Goal: Task Accomplishment & Management: Manage account settings

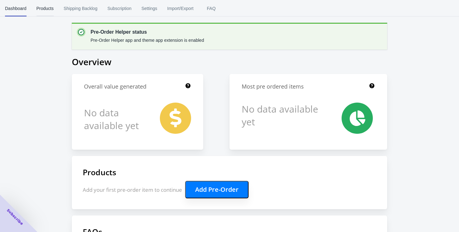
click at [45, 6] on span "Products" at bounding box center [45, 8] width 17 height 16
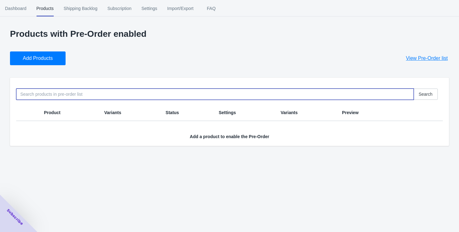
click at [56, 91] on input at bounding box center [214, 94] width 397 height 11
click at [44, 57] on span "Add Products" at bounding box center [38, 58] width 30 height 6
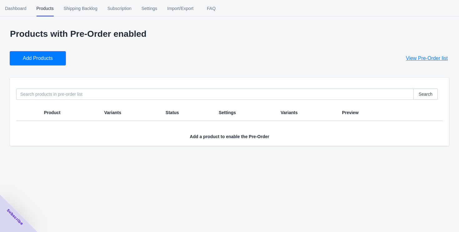
click at [34, 57] on span "Add Products" at bounding box center [38, 58] width 30 height 6
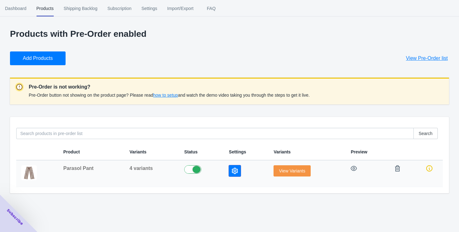
click at [235, 172] on icon "button" at bounding box center [235, 171] width 6 height 6
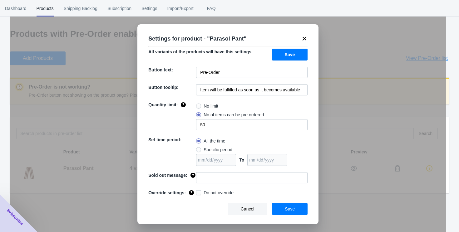
click at [288, 212] on span "Save" at bounding box center [290, 209] width 10 height 5
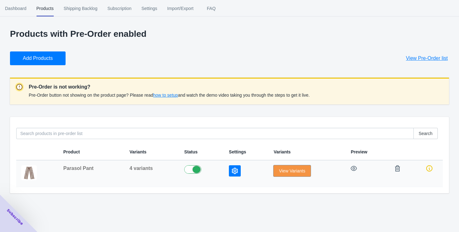
click at [286, 171] on span "View Variants" at bounding box center [292, 170] width 26 height 5
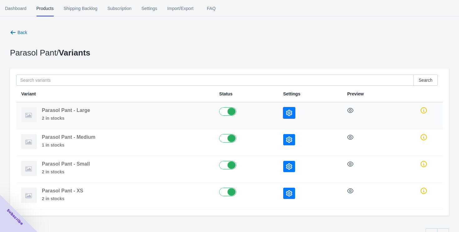
click at [287, 113] on icon "button" at bounding box center [289, 113] width 6 height 6
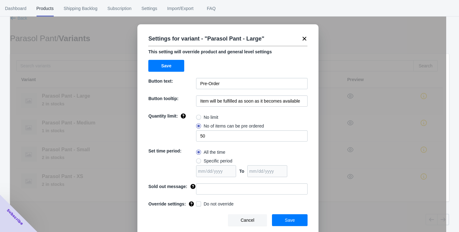
scroll to position [14, 0]
click at [303, 38] on icon at bounding box center [304, 39] width 4 height 4
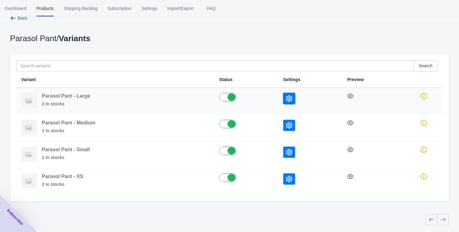
click at [287, 100] on icon "button" at bounding box center [289, 98] width 6 height 6
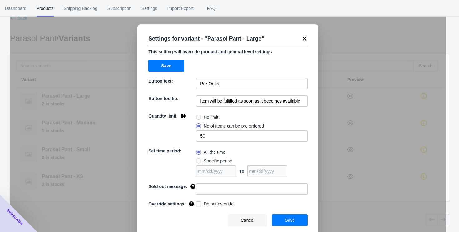
click at [250, 223] on span "Cancel" at bounding box center [248, 220] width 14 height 5
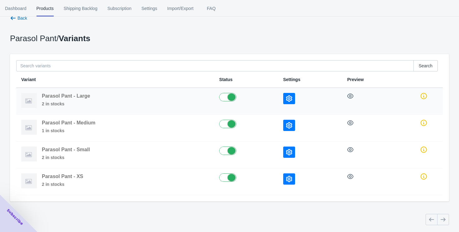
click at [54, 100] on div "Parasol Pant - Large 2 in stocks" at bounding box center [66, 100] width 48 height 14
click at [121, 42] on div "Back Parasol Pant / Variants Search Variant Status Settings Preview Parasol Pan…" at bounding box center [229, 121] width 439 height 212
click at [49, 103] on span "2 in stocks" at bounding box center [66, 104] width 48 height 6
click at [27, 186] on img at bounding box center [29, 180] width 16 height 15
click at [12, 215] on span "Subscribe" at bounding box center [15, 217] width 19 height 19
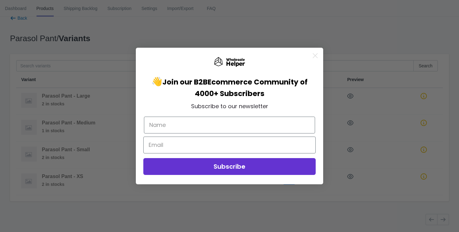
click at [314, 54] on icon "Close dialog" at bounding box center [315, 56] width 4 height 4
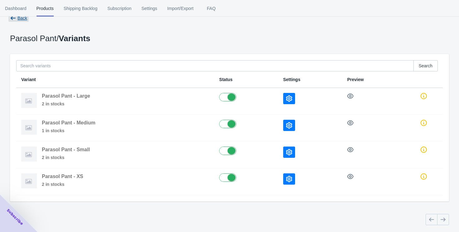
click at [19, 19] on span "Back" at bounding box center [22, 18] width 10 height 5
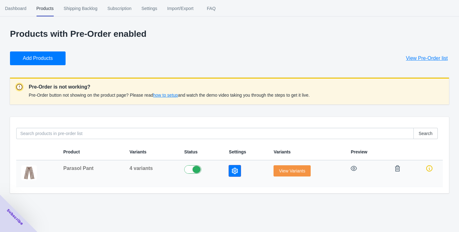
click at [234, 172] on icon "button" at bounding box center [235, 171] width 6 height 6
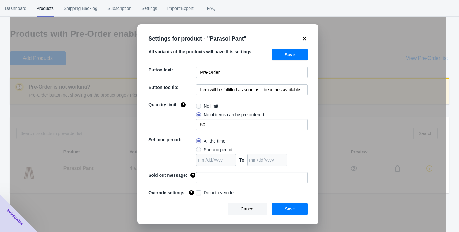
click at [240, 214] on button "Cancel" at bounding box center [247, 209] width 39 height 12
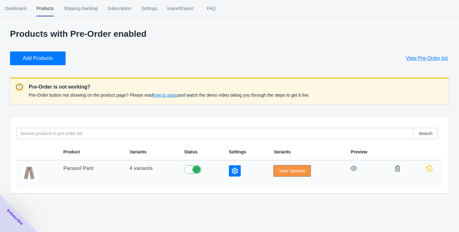
click at [289, 171] on span "View Variants" at bounding box center [292, 170] width 26 height 5
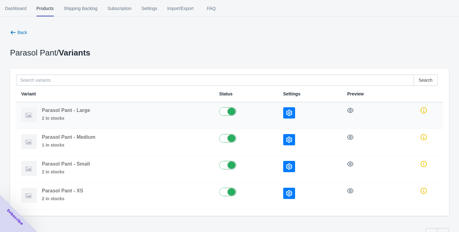
click at [287, 109] on button "button" at bounding box center [289, 112] width 12 height 11
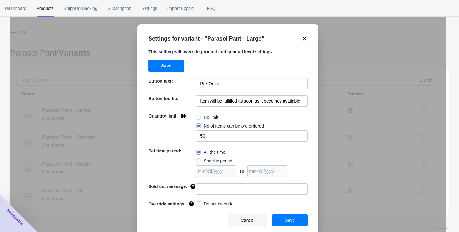
click at [303, 37] on icon at bounding box center [304, 39] width 4 height 4
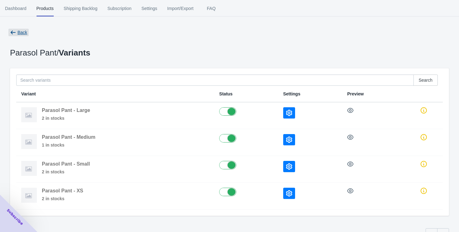
click at [15, 31] on icon "button" at bounding box center [13, 32] width 6 height 6
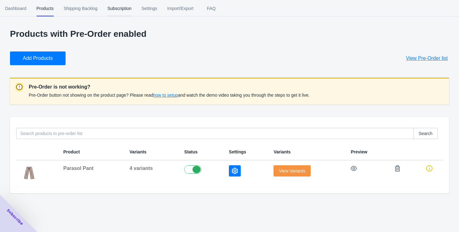
click at [124, 7] on span "Subscription" at bounding box center [119, 8] width 24 height 16
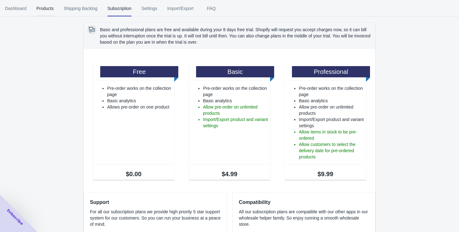
click at [48, 8] on span "Products" at bounding box center [45, 8] width 17 height 16
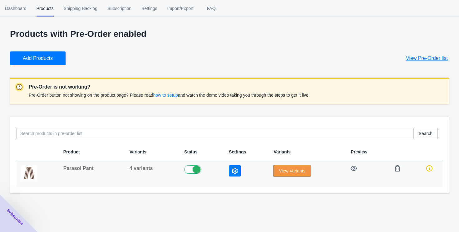
click at [284, 171] on span "View Variants" at bounding box center [292, 170] width 26 height 5
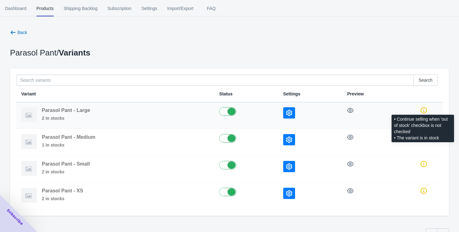
click at [423, 111] on icon at bounding box center [423, 110] width 6 height 6
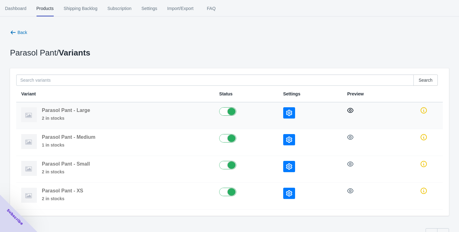
click at [351, 108] on icon "button" at bounding box center [350, 110] width 6 height 5
click at [138, 45] on div "Parasol Pant / Variants" at bounding box center [227, 50] width 444 height 11
click at [17, 31] on span "Back" at bounding box center [22, 32] width 10 height 5
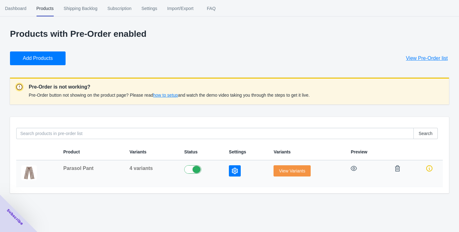
click at [232, 173] on icon "button" at bounding box center [235, 171] width 6 height 6
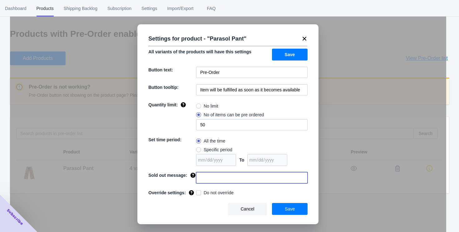
drag, startPoint x: 232, startPoint y: 173, endPoint x: 229, endPoint y: 235, distance: 62.5
click at [229, 232] on html "[DOMAIN_NAME] 1 1 Skip to content Dashboard Products Shipping Backlog Subscript…" at bounding box center [229, 116] width 459 height 232
click at [245, 211] on span "Cancel" at bounding box center [248, 209] width 14 height 5
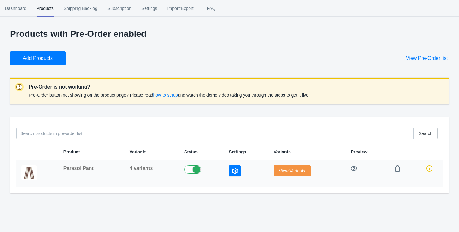
click at [29, 173] on img at bounding box center [29, 172] width 16 height 15
click at [18, 9] on span "Dashboard" at bounding box center [16, 8] width 22 height 16
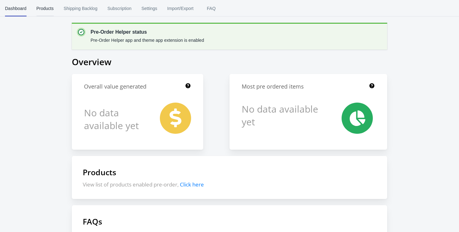
click at [48, 9] on span "Products" at bounding box center [45, 8] width 17 height 16
click at [46, 6] on span "Products" at bounding box center [45, 8] width 17 height 16
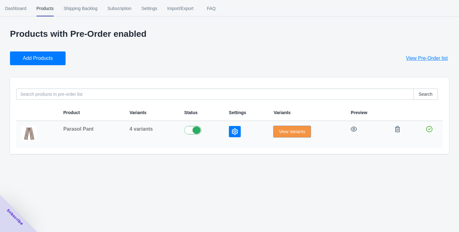
click at [291, 133] on span "View Variants" at bounding box center [292, 131] width 26 height 5
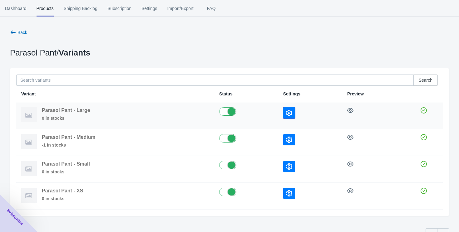
click at [286, 112] on icon "button" at bounding box center [289, 113] width 6 height 6
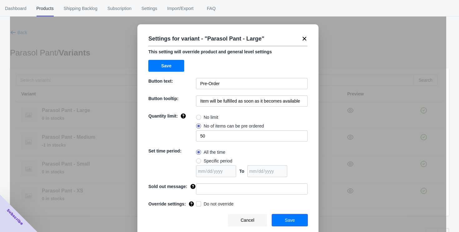
click at [290, 226] on button "Save" at bounding box center [290, 220] width 36 height 12
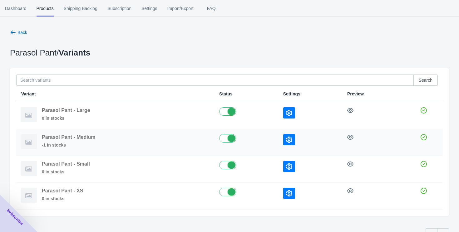
click at [288, 137] on icon "button" at bounding box center [289, 140] width 6 height 6
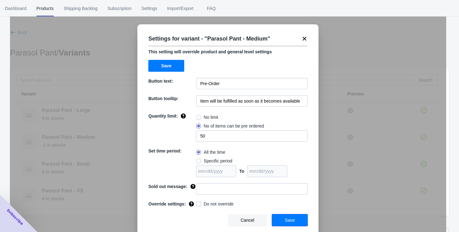
click at [286, 220] on button "Save" at bounding box center [290, 220] width 36 height 12
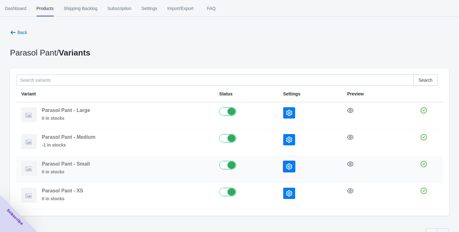
click at [287, 165] on icon "button" at bounding box center [289, 166] width 6 height 6
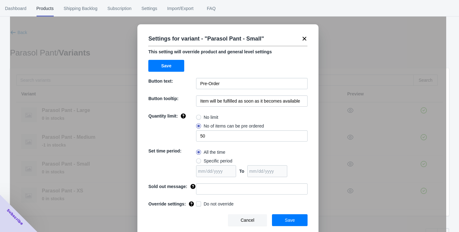
click at [285, 222] on span "Save" at bounding box center [290, 220] width 10 height 5
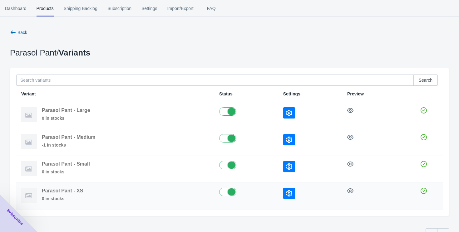
click at [286, 192] on icon "button" at bounding box center [289, 193] width 6 height 6
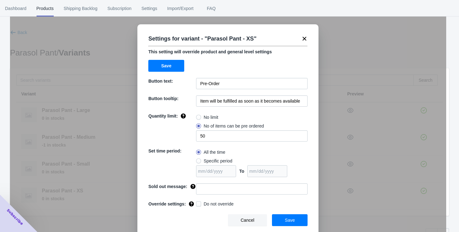
click at [287, 222] on span "Save" at bounding box center [290, 220] width 10 height 5
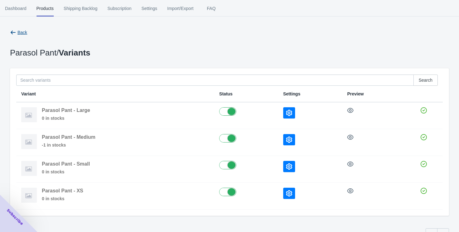
click at [15, 32] on icon "button" at bounding box center [13, 33] width 5 height 4
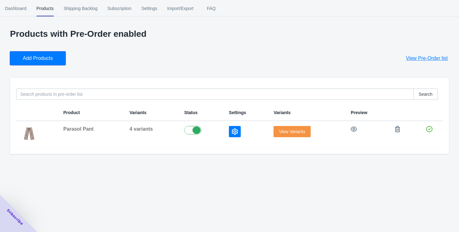
click at [35, 57] on span "Add Products" at bounding box center [38, 58] width 30 height 6
click at [36, 57] on span "Add Products" at bounding box center [38, 58] width 30 height 6
click at [14, 217] on span "Subscribe" at bounding box center [15, 217] width 19 height 19
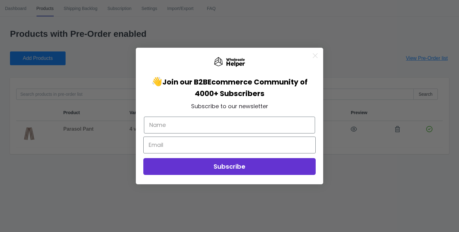
click at [315, 55] on icon "Close dialog" at bounding box center [315, 56] width 4 height 4
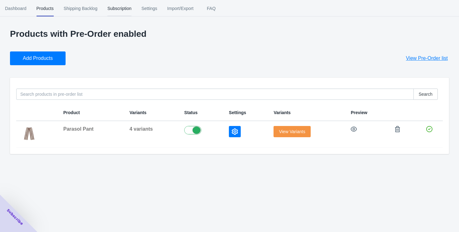
click at [122, 7] on span "Subscription" at bounding box center [119, 8] width 24 height 16
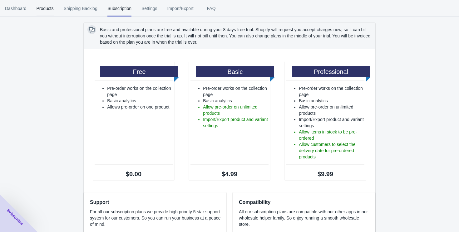
click at [38, 7] on span "Products" at bounding box center [45, 8] width 17 height 16
